Goal: Use online tool/utility: Utilize a website feature to perform a specific function

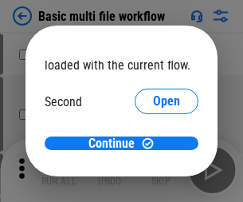
click at [153, 143] on span "Open" at bounding box center [166, 149] width 27 height 13
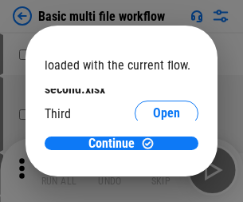
scroll to position [45, 0]
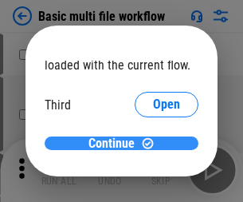
click at [116, 143] on span "Continue" at bounding box center [111, 143] width 46 height 13
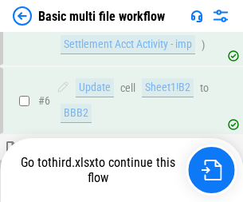
scroll to position [554, 0]
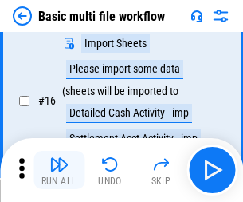
click at [59, 170] on img "button" at bounding box center [58, 164] width 19 height 19
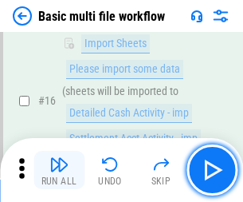
scroll to position [1060, 0]
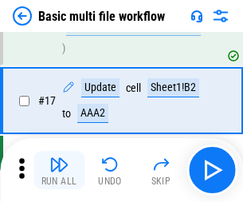
click at [59, 170] on img "button" at bounding box center [58, 164] width 19 height 19
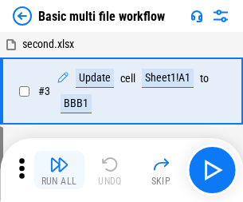
click at [59, 170] on img "button" at bounding box center [58, 164] width 19 height 19
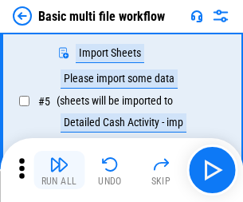
click at [59, 170] on img "button" at bounding box center [58, 164] width 19 height 19
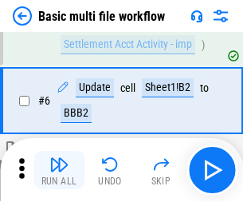
click at [59, 170] on img "button" at bounding box center [58, 164] width 19 height 19
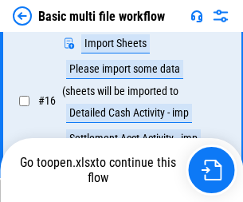
scroll to position [1060, 0]
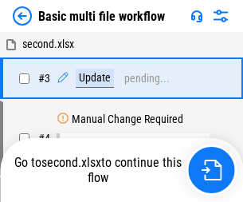
scroll to position [170, 0]
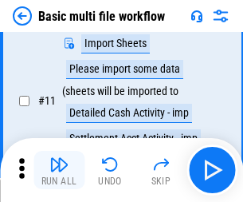
click at [59, 170] on img "button" at bounding box center [58, 164] width 19 height 19
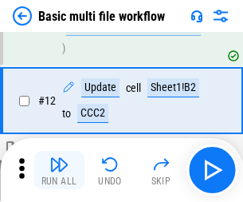
click at [59, 170] on img "button" at bounding box center [58, 164] width 19 height 19
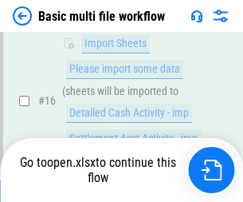
scroll to position [1060, 0]
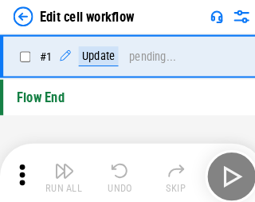
click at [59, 170] on img "button" at bounding box center [62, 164] width 19 height 19
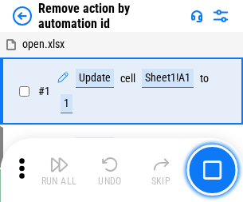
scroll to position [59, 0]
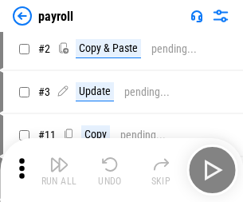
click at [59, 170] on img "button" at bounding box center [58, 164] width 19 height 19
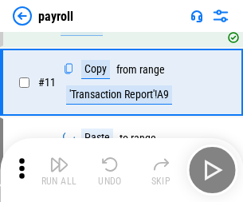
scroll to position [197, 0]
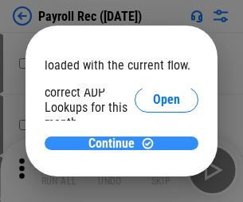
click at [116, 143] on span "Continue" at bounding box center [111, 143] width 46 height 13
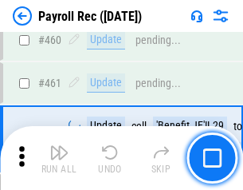
scroll to position [8491, 0]
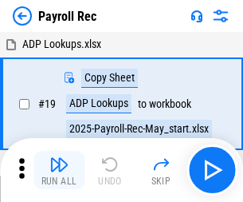
click at [59, 170] on img "button" at bounding box center [58, 164] width 19 height 19
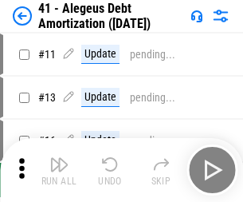
click at [59, 170] on img "button" at bounding box center [58, 164] width 19 height 19
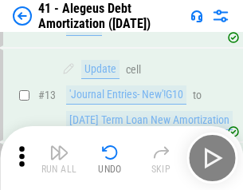
scroll to position [197, 0]
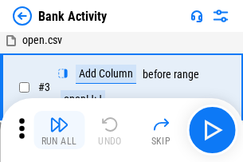
click at [59, 130] on img "button" at bounding box center [58, 124] width 19 height 19
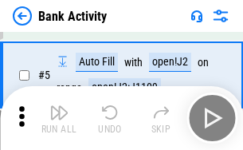
scroll to position [84, 0]
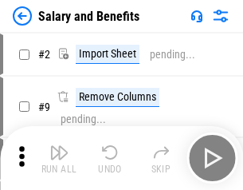
click at [59, 158] on img "button" at bounding box center [58, 152] width 19 height 19
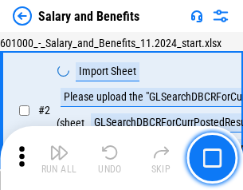
scroll to position [116, 0]
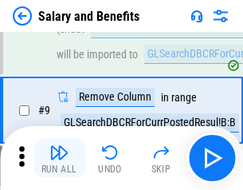
click at [59, 158] on img "button" at bounding box center [58, 152] width 19 height 19
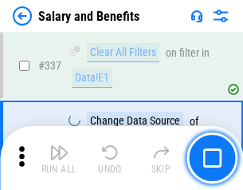
scroll to position [7460, 0]
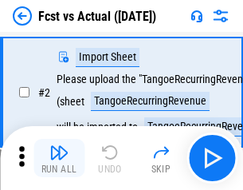
click at [59, 158] on img "button" at bounding box center [58, 152] width 19 height 19
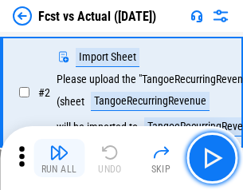
scroll to position [149, 0]
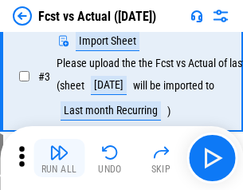
click at [59, 158] on img "button" at bounding box center [58, 152] width 19 height 19
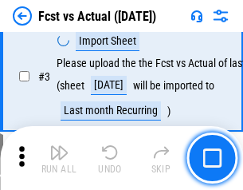
scroll to position [239, 0]
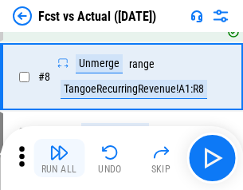
click at [59, 158] on img "button" at bounding box center [58, 152] width 19 height 19
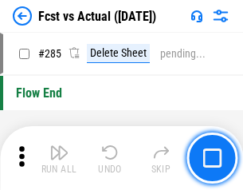
scroll to position [7541, 0]
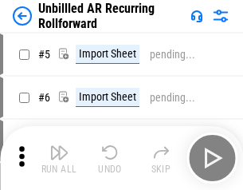
click at [59, 158] on img "button" at bounding box center [58, 152] width 19 height 19
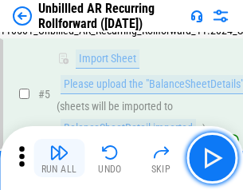
scroll to position [150, 0]
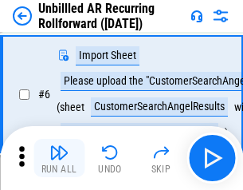
click at [59, 158] on img "button" at bounding box center [58, 152] width 19 height 19
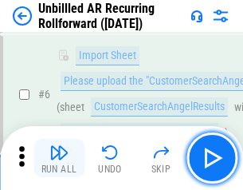
scroll to position [257, 0]
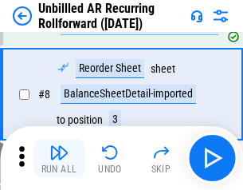
click at [59, 158] on img "button" at bounding box center [58, 152] width 19 height 19
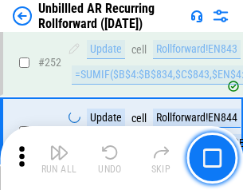
scroll to position [5412, 0]
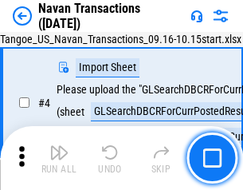
scroll to position [137, 0]
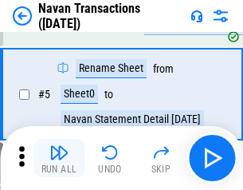
click at [59, 158] on img "button" at bounding box center [58, 152] width 19 height 19
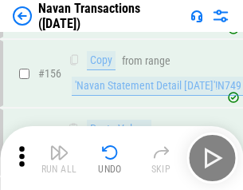
scroll to position [5166, 0]
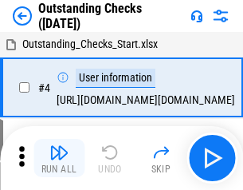
click at [59, 158] on img "button" at bounding box center [58, 152] width 19 height 19
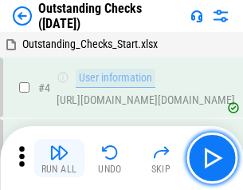
scroll to position [167, 0]
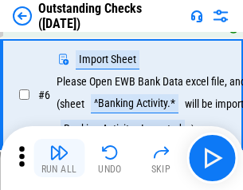
click at [59, 158] on img "button" at bounding box center [58, 152] width 19 height 19
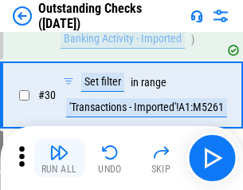
click at [59, 158] on img "button" at bounding box center [58, 152] width 19 height 19
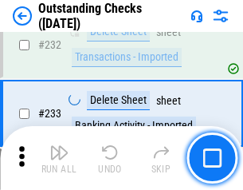
scroll to position [4838, 0]
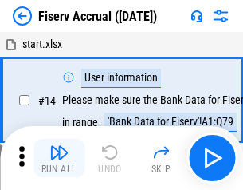
click at [59, 158] on img "button" at bounding box center [58, 152] width 19 height 19
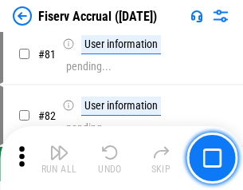
scroll to position [2094, 0]
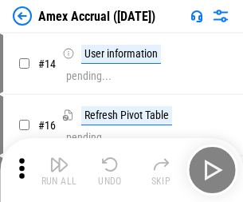
click at [59, 158] on img "button" at bounding box center [58, 164] width 19 height 19
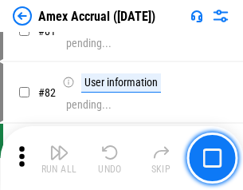
scroll to position [2068, 0]
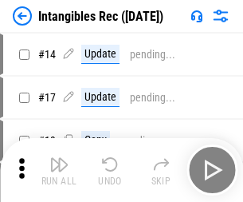
click at [59, 170] on img "button" at bounding box center [58, 164] width 19 height 19
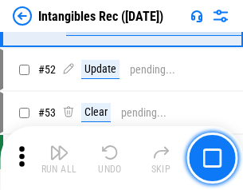
scroll to position [621, 0]
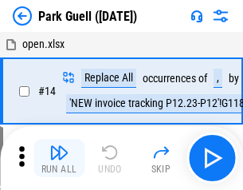
click at [59, 158] on img "button" at bounding box center [58, 152] width 19 height 19
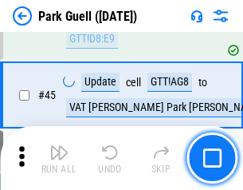
scroll to position [1992, 0]
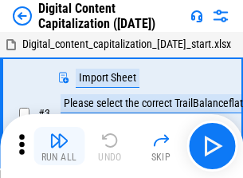
click at [59, 134] on img "button" at bounding box center [58, 140] width 19 height 19
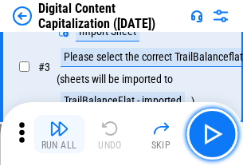
scroll to position [149, 0]
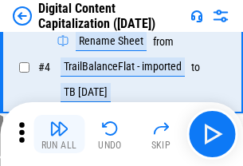
click at [59, 134] on img "button" at bounding box center [58, 128] width 19 height 19
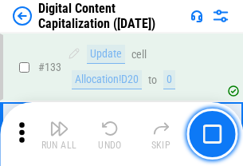
scroll to position [1690, 0]
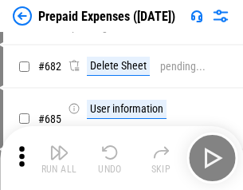
click at [59, 158] on img "button" at bounding box center [58, 152] width 19 height 19
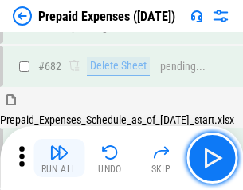
scroll to position [4381, 0]
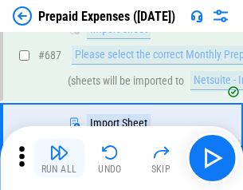
click at [59, 158] on img "button" at bounding box center [58, 152] width 19 height 19
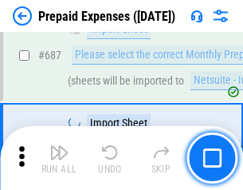
scroll to position [4462, 0]
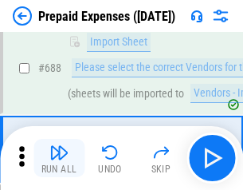
click at [59, 158] on img "button" at bounding box center [58, 152] width 19 height 19
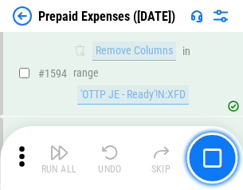
scroll to position [15513, 0]
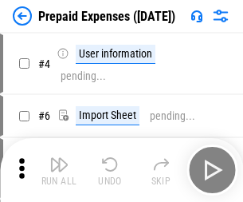
click at [59, 170] on img "button" at bounding box center [58, 164] width 19 height 19
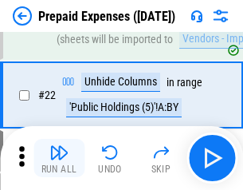
click at [59, 158] on img "button" at bounding box center [58, 152] width 19 height 19
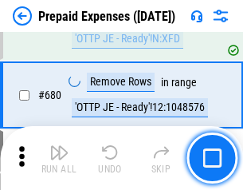
scroll to position [5548, 0]
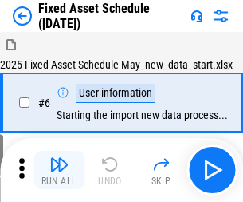
click at [59, 170] on img "button" at bounding box center [58, 164] width 19 height 19
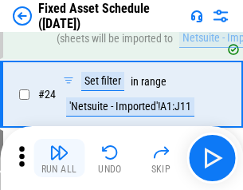
click at [59, 158] on img "button" at bounding box center [58, 152] width 19 height 19
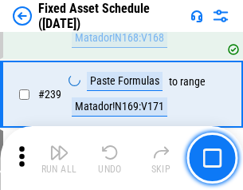
scroll to position [4935, 0]
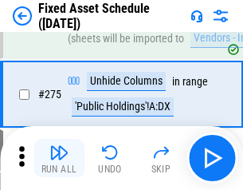
click at [59, 158] on img "button" at bounding box center [58, 152] width 19 height 19
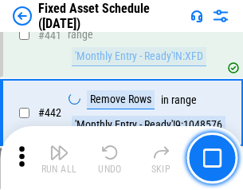
scroll to position [7122, 0]
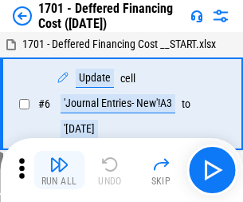
click at [59, 170] on img "button" at bounding box center [58, 164] width 19 height 19
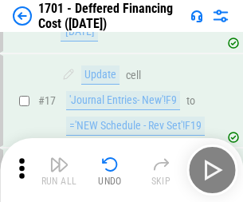
scroll to position [191, 0]
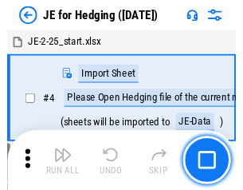
scroll to position [90, 0]
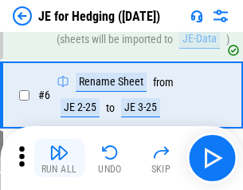
click at [59, 158] on img "button" at bounding box center [58, 152] width 19 height 19
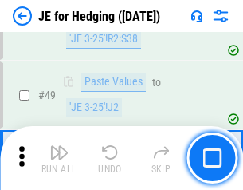
scroll to position [1032, 0]
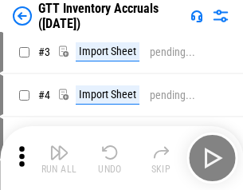
click at [59, 158] on img "button" at bounding box center [58, 152] width 19 height 19
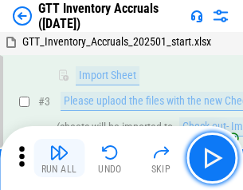
scroll to position [103, 0]
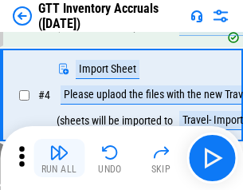
click at [59, 158] on img "button" at bounding box center [58, 152] width 19 height 19
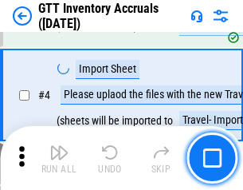
scroll to position [184, 0]
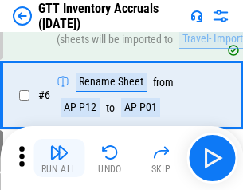
click at [59, 158] on img "button" at bounding box center [58, 152] width 19 height 19
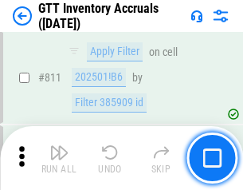
scroll to position [12094, 0]
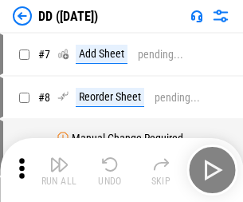
click at [59, 170] on img "button" at bounding box center [58, 164] width 19 height 19
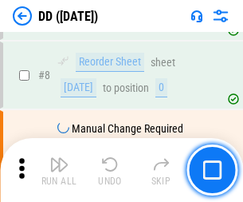
scroll to position [154, 0]
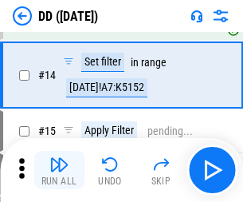
click at [59, 170] on img "button" at bounding box center [58, 164] width 19 height 19
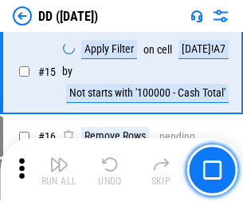
scroll to position [409, 0]
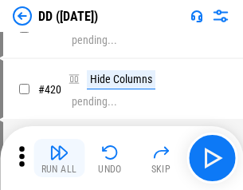
click at [59, 158] on img "button" at bounding box center [58, 152] width 19 height 19
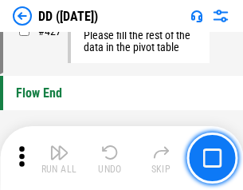
scroll to position [7626, 0]
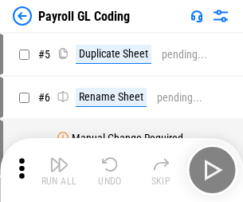
click at [59, 170] on img "button" at bounding box center [58, 164] width 19 height 19
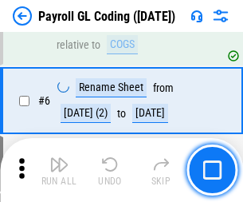
scroll to position [191, 0]
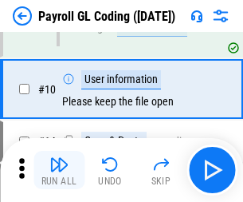
click at [59, 170] on img "button" at bounding box center [58, 164] width 19 height 19
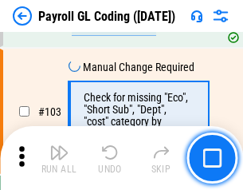
scroll to position [3738, 0]
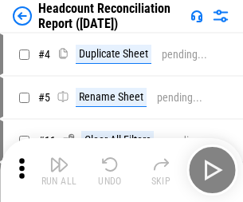
click at [59, 170] on img "button" at bounding box center [58, 164] width 19 height 19
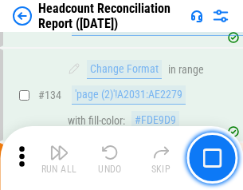
scroll to position [1915, 0]
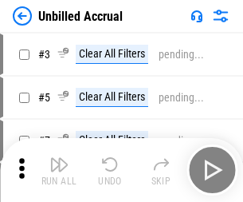
click at [59, 170] on img "button" at bounding box center [58, 164] width 19 height 19
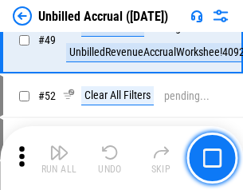
scroll to position [1445, 0]
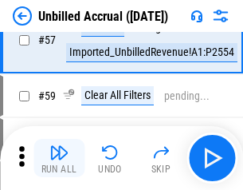
click at [59, 158] on img "button" at bounding box center [58, 152] width 19 height 19
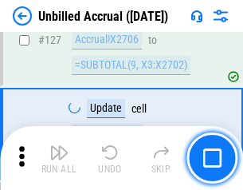
scroll to position [4746, 0]
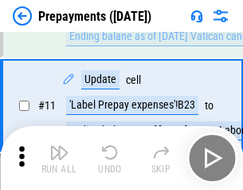
scroll to position [100, 0]
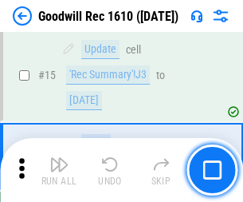
scroll to position [272, 0]
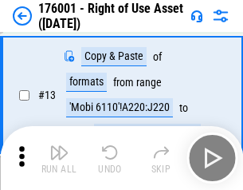
scroll to position [103, 0]
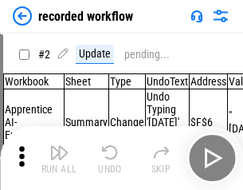
click at [59, 158] on img "button" at bounding box center [58, 152] width 19 height 19
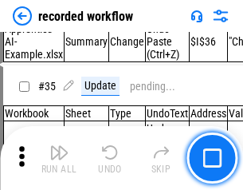
scroll to position [4980, 0]
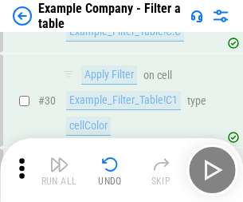
scroll to position [1458, 0]
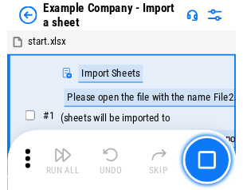
scroll to position [134, 0]
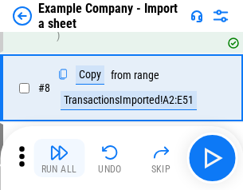
click at [59, 158] on img "button" at bounding box center [58, 152] width 19 height 19
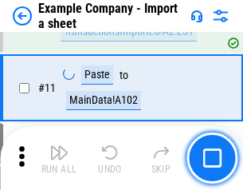
scroll to position [352, 0]
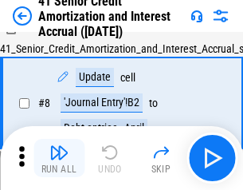
click at [59, 158] on img "button" at bounding box center [58, 152] width 19 height 19
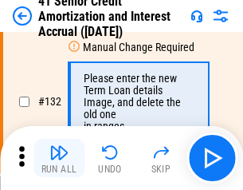
click at [59, 158] on img "button" at bounding box center [58, 152] width 19 height 19
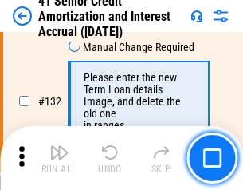
scroll to position [1665, 0]
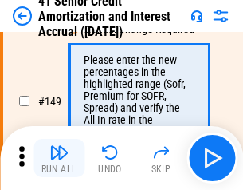
click at [59, 158] on img "button" at bounding box center [58, 152] width 19 height 19
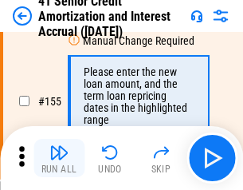
click at [59, 158] on img "button" at bounding box center [58, 152] width 19 height 19
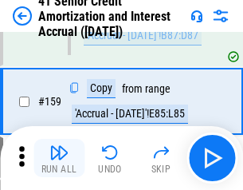
click at [59, 158] on img "button" at bounding box center [58, 152] width 19 height 19
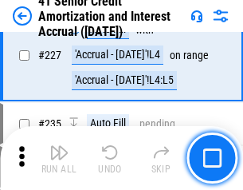
scroll to position [3568, 0]
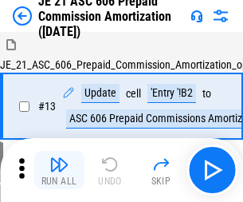
click at [59, 158] on img "button" at bounding box center [58, 164] width 19 height 19
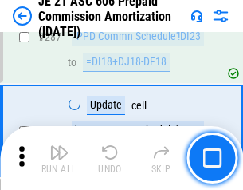
scroll to position [2932, 0]
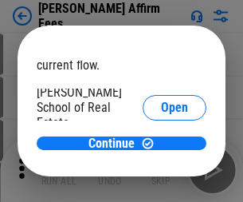
click at [161, 185] on span "Open" at bounding box center [174, 191] width 27 height 13
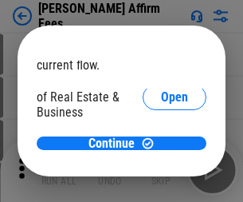
click at [161, 167] on span "Open" at bounding box center [174, 173] width 27 height 13
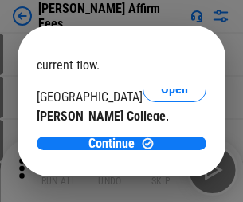
click at [161, 149] on span "Open" at bounding box center [174, 155] width 27 height 13
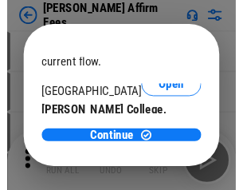
scroll to position [250, 0]
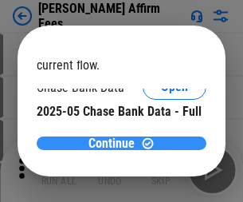
click at [116, 143] on span "Continue" at bounding box center [111, 143] width 46 height 13
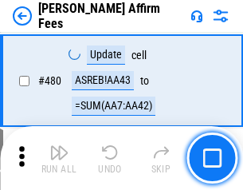
scroll to position [4332, 0]
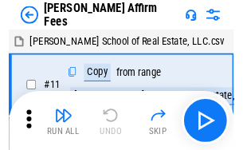
scroll to position [16, 0]
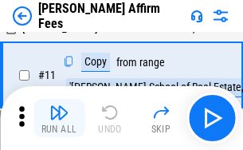
click at [59, 118] on img "button" at bounding box center [58, 112] width 19 height 19
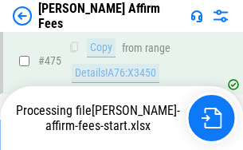
scroll to position [4202, 0]
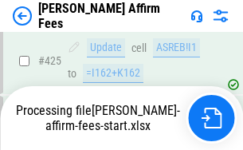
scroll to position [4179, 0]
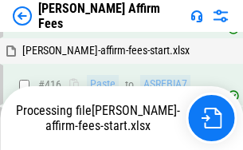
scroll to position [4202, 0]
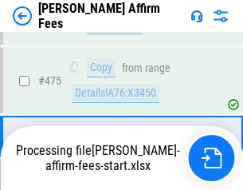
scroll to position [4159, 0]
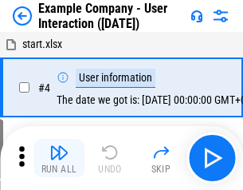
click at [59, 158] on img "button" at bounding box center [58, 152] width 19 height 19
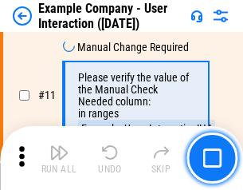
scroll to position [345, 0]
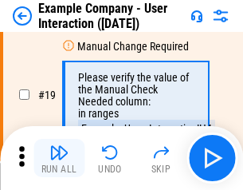
click at [59, 158] on img "button" at bounding box center [58, 152] width 19 height 19
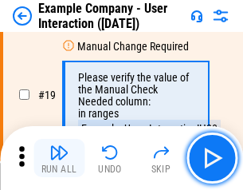
click at [59, 158] on img "button" at bounding box center [58, 152] width 19 height 19
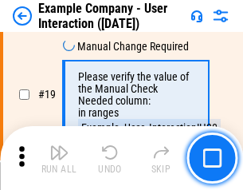
scroll to position [440, 0]
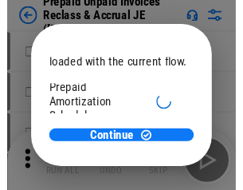
scroll to position [95, 0]
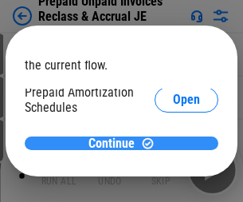
click at [116, 143] on span "Continue" at bounding box center [111, 143] width 46 height 13
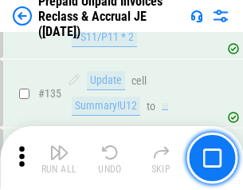
scroll to position [2065, 0]
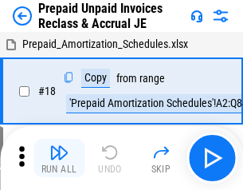
click at [59, 158] on img "button" at bounding box center [58, 152] width 19 height 19
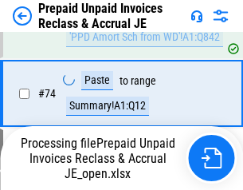
scroll to position [1219, 0]
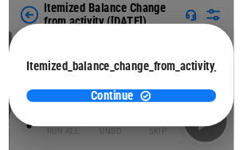
scroll to position [116, 0]
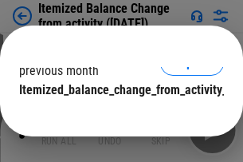
click at [116, 116] on span "Continue" at bounding box center [111, 122] width 46 height 13
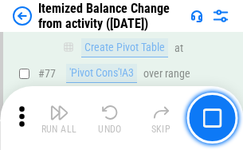
scroll to position [1557, 0]
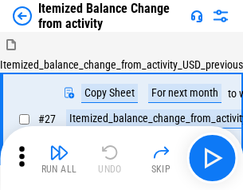
scroll to position [25, 0]
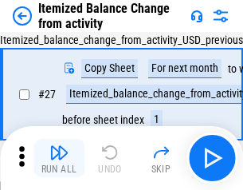
click at [59, 158] on img "button" at bounding box center [58, 152] width 19 height 19
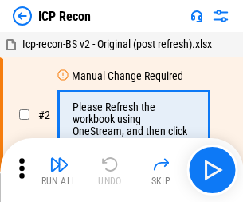
scroll to position [7, 0]
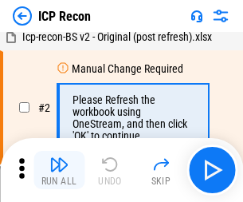
click at [59, 170] on img "button" at bounding box center [58, 164] width 19 height 19
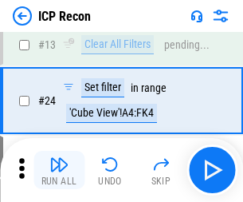
click at [59, 170] on img "button" at bounding box center [58, 164] width 19 height 19
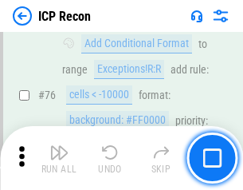
scroll to position [1432, 0]
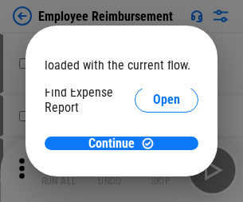
click at [153, 185] on span "Open" at bounding box center [166, 191] width 27 height 13
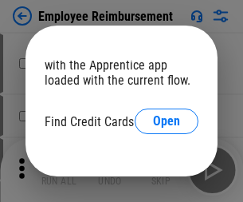
scroll to position [93, 0]
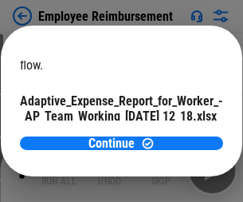
click at [178, 134] on span "Open" at bounding box center [191, 140] width 27 height 13
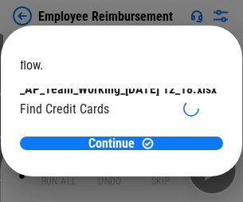
scroll to position [166, 0]
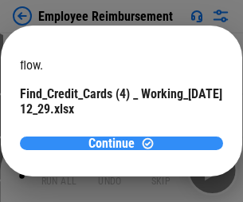
click at [116, 143] on span "Continue" at bounding box center [111, 143] width 46 height 13
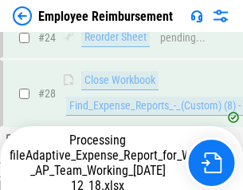
scroll to position [745, 0]
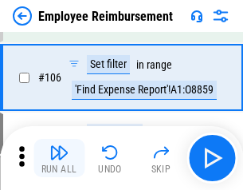
click at [59, 158] on img "button" at bounding box center [58, 152] width 19 height 19
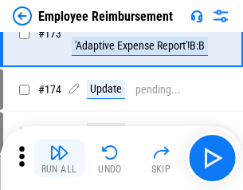
click at [59, 158] on img "button" at bounding box center [58, 152] width 19 height 19
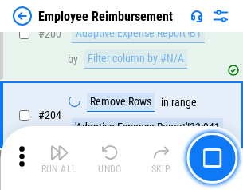
scroll to position [4031, 0]
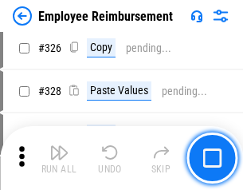
click at [59, 158] on img "button" at bounding box center [58, 152] width 19 height 19
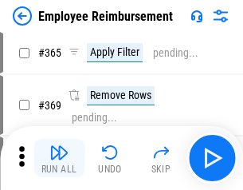
click at [59, 158] on img "button" at bounding box center [58, 152] width 19 height 19
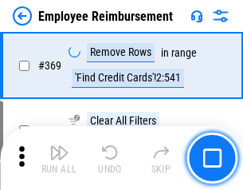
scroll to position [8214, 0]
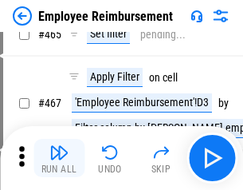
click at [59, 158] on img "button" at bounding box center [58, 152] width 19 height 19
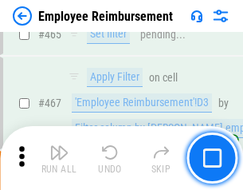
click at [59, 158] on img "button" at bounding box center [58, 152] width 19 height 19
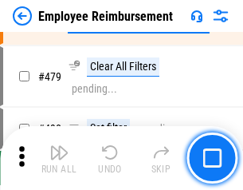
scroll to position [9840, 0]
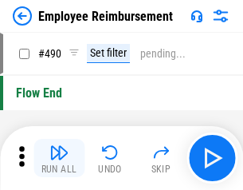
click at [59, 158] on img "button" at bounding box center [58, 152] width 19 height 19
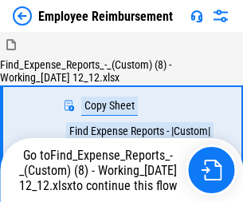
scroll to position [54, 0]
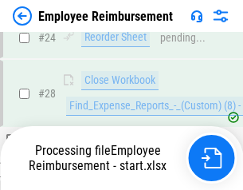
scroll to position [745, 0]
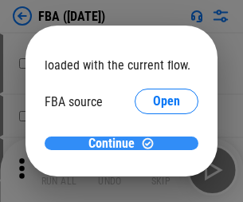
click at [116, 143] on span "Continue" at bounding box center [111, 143] width 46 height 13
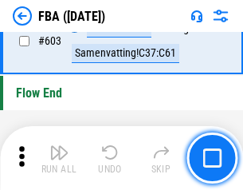
scroll to position [12437, 0]
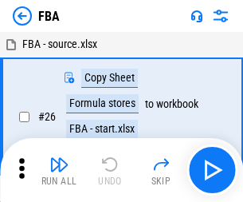
scroll to position [16, 0]
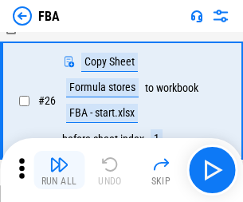
click at [59, 170] on img "button" at bounding box center [58, 164] width 19 height 19
